Goal: Complete application form

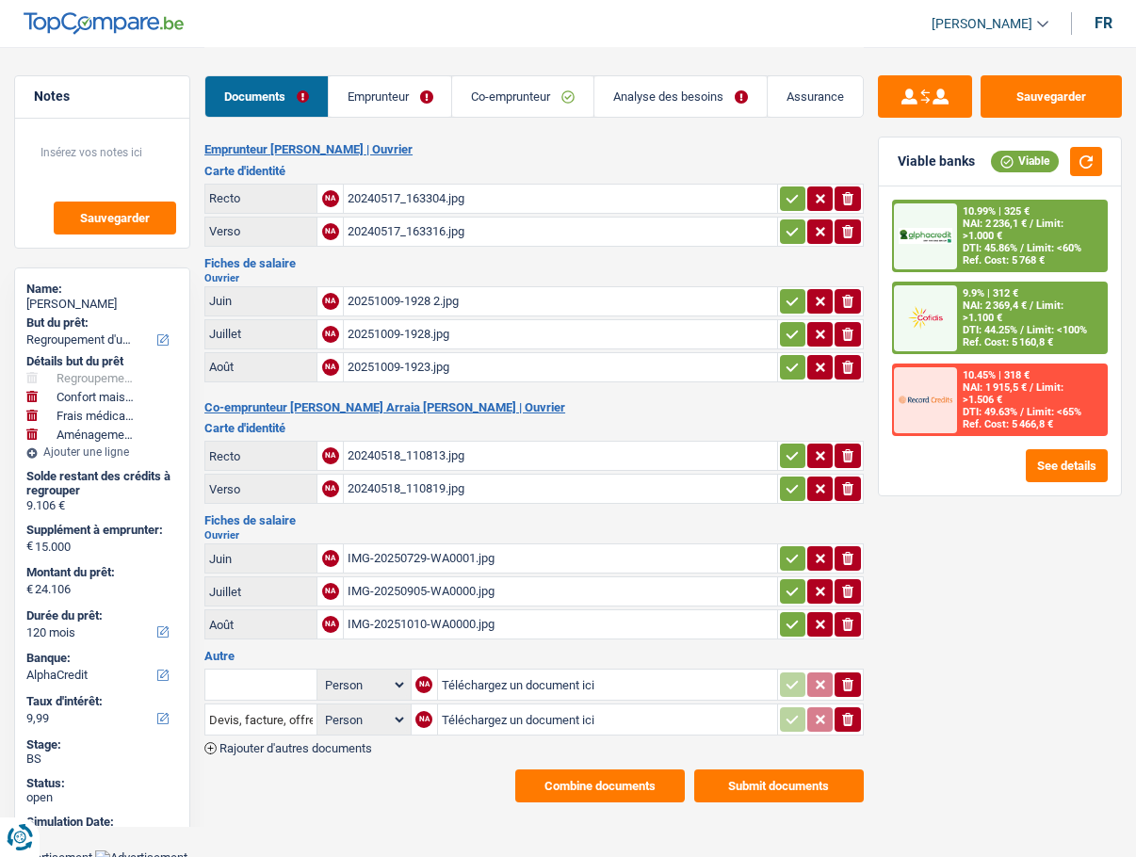
select select "refinancing"
select select "household"
select select "medical"
select select "movingOrInstallation"
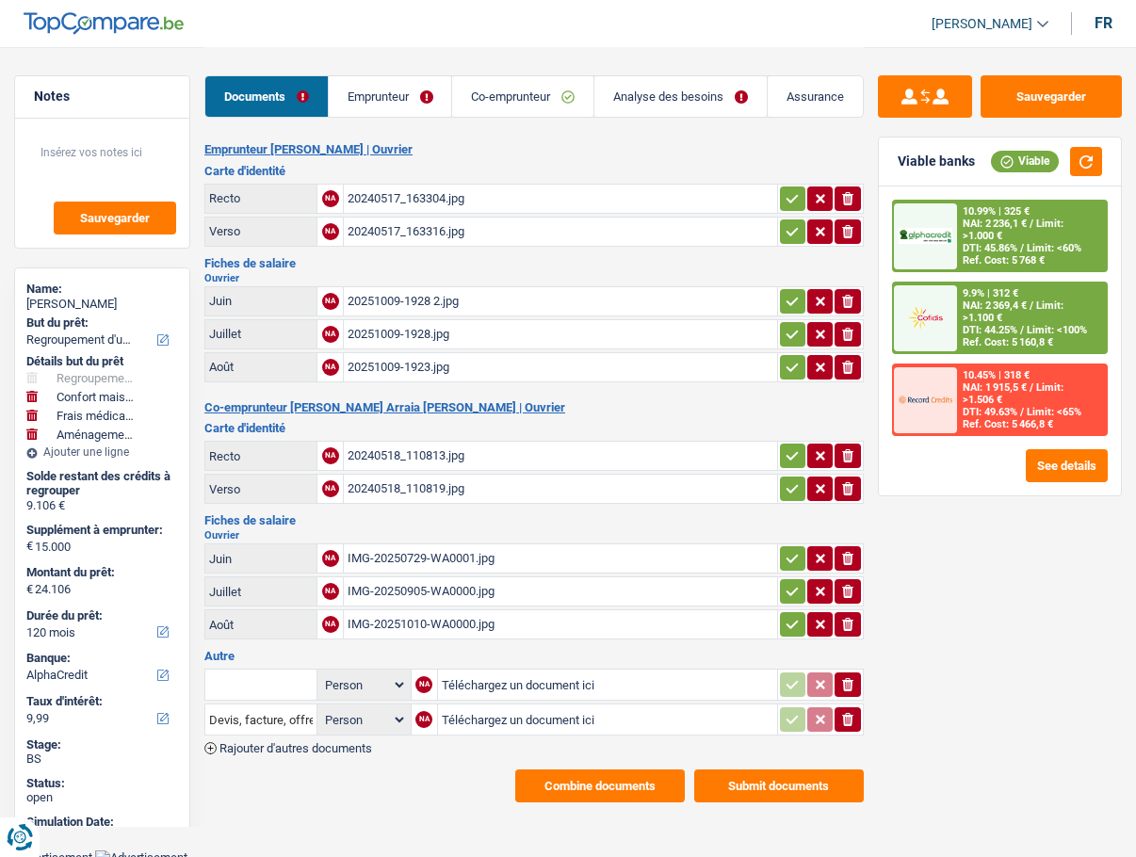
select select "120"
select select "alphacredit"
click at [617, 93] on link "Analyse des besoins" at bounding box center [680, 96] width 172 height 41
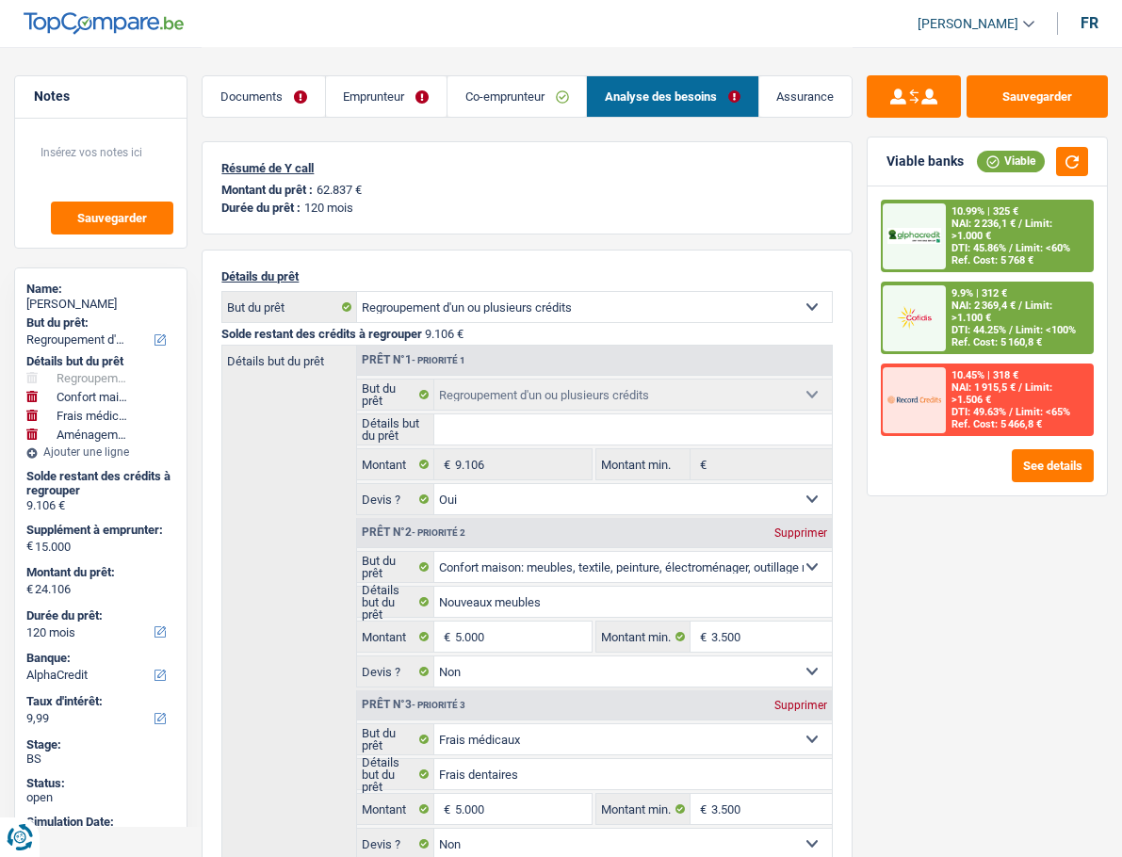
click at [523, 108] on link "Co-emprunteur" at bounding box center [516, 96] width 138 height 41
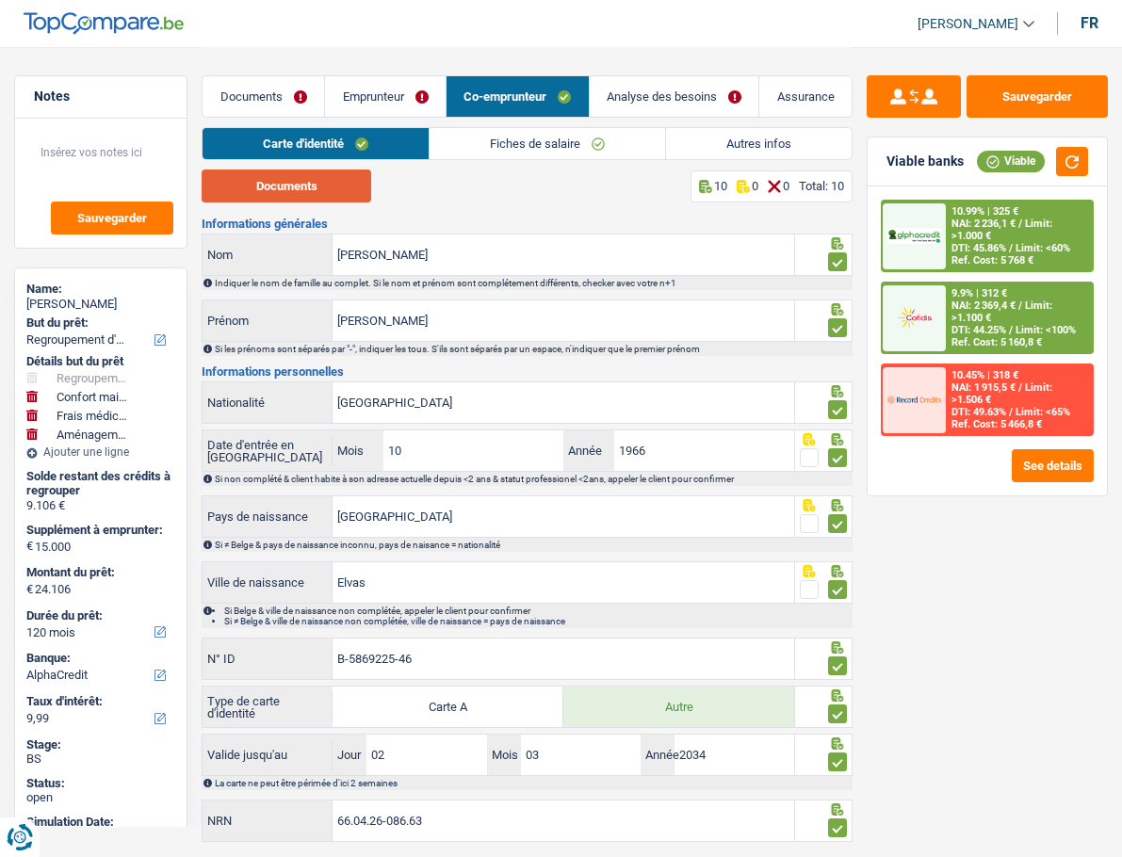
click at [313, 185] on button "Documents" at bounding box center [287, 186] width 170 height 33
